Goal: Navigation & Orientation: Find specific page/section

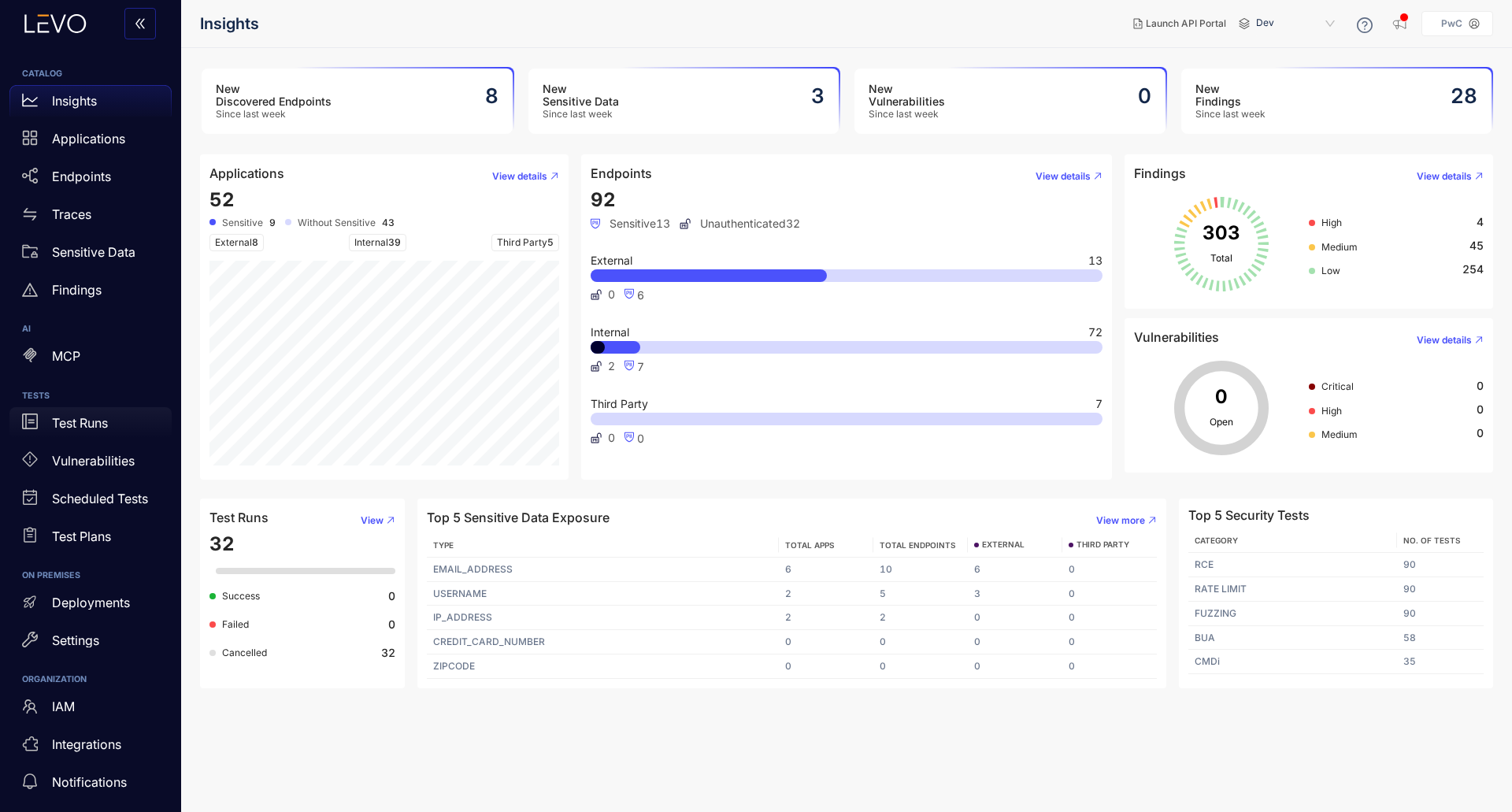
click at [95, 423] on p "Test Runs" at bounding box center [80, 423] width 56 height 14
